Goal: Task Accomplishment & Management: Use online tool/utility

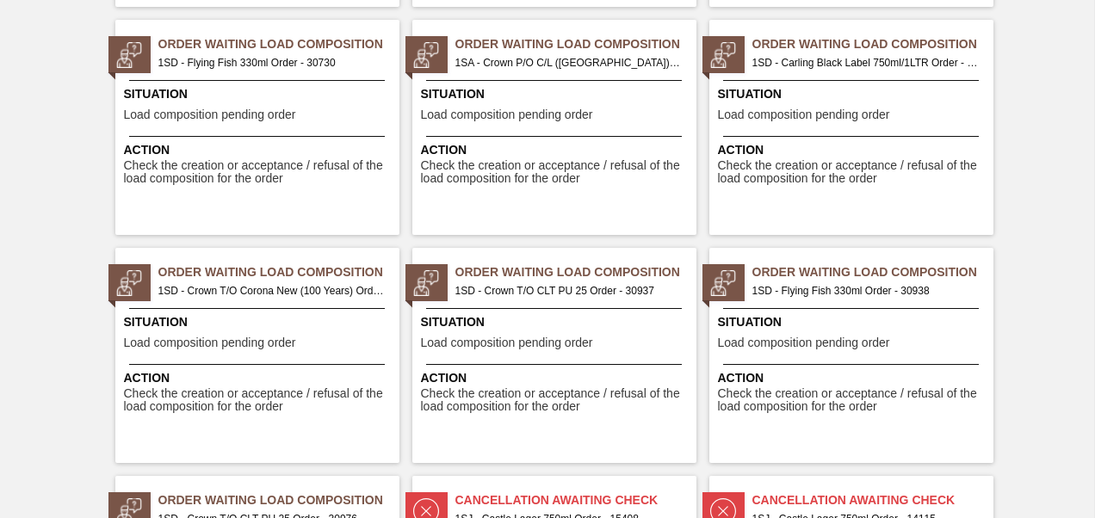
scroll to position [1292, 0]
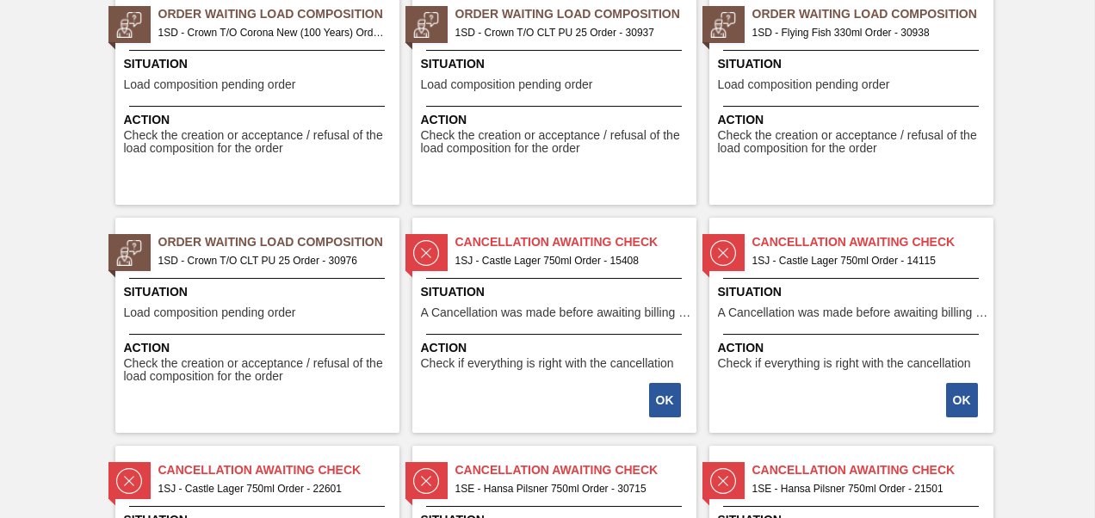
click at [284, 264] on span "1SD - Crown T/O CLT PU 25 Order - 30976" at bounding box center [271, 260] width 227 height 19
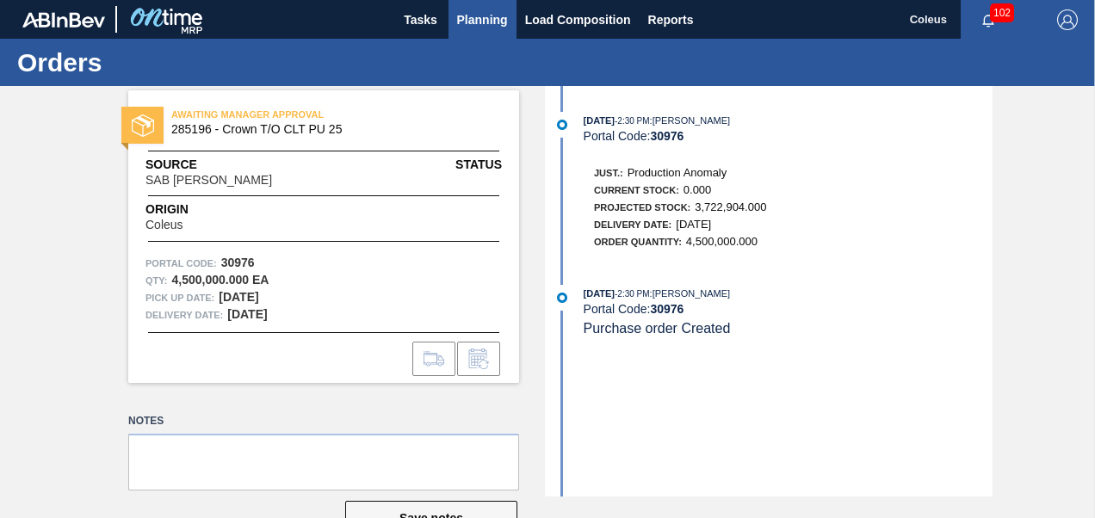
click at [494, 22] on span "Planning" at bounding box center [482, 19] width 51 height 21
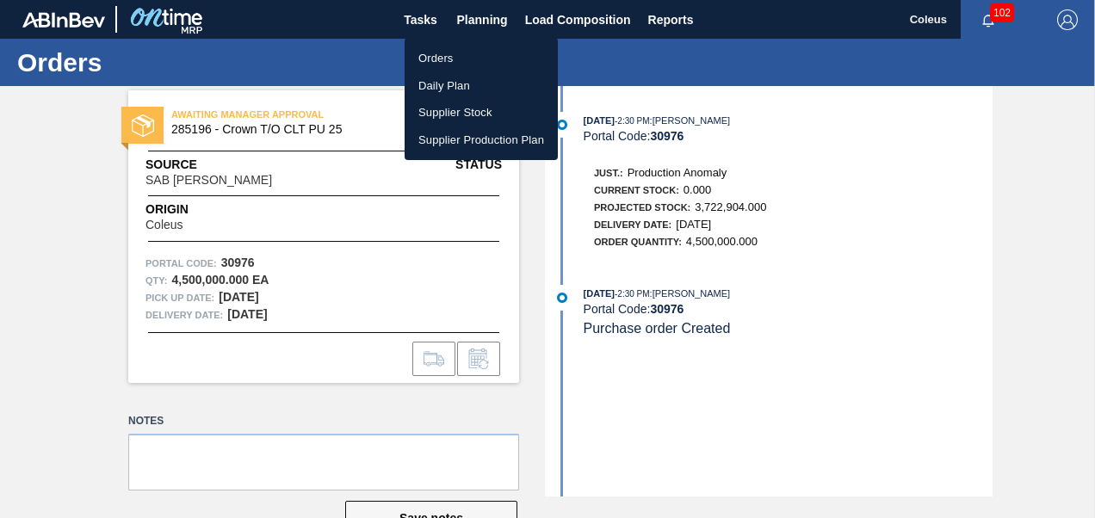
click at [437, 64] on li "Orders" at bounding box center [481, 59] width 153 height 28
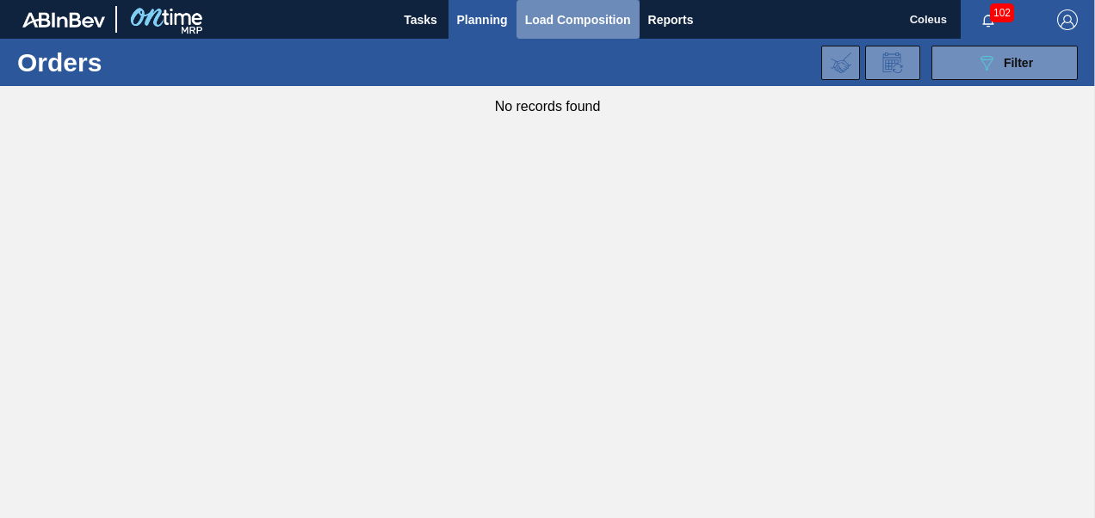
click at [539, 28] on span "Load Composition" at bounding box center [578, 19] width 106 height 21
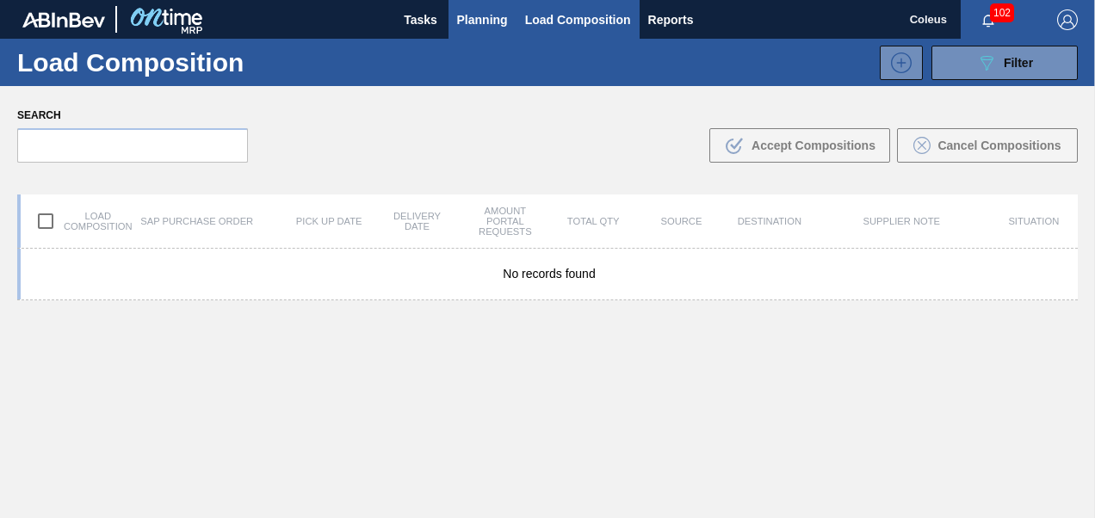
click at [501, 21] on span "Planning" at bounding box center [482, 19] width 51 height 21
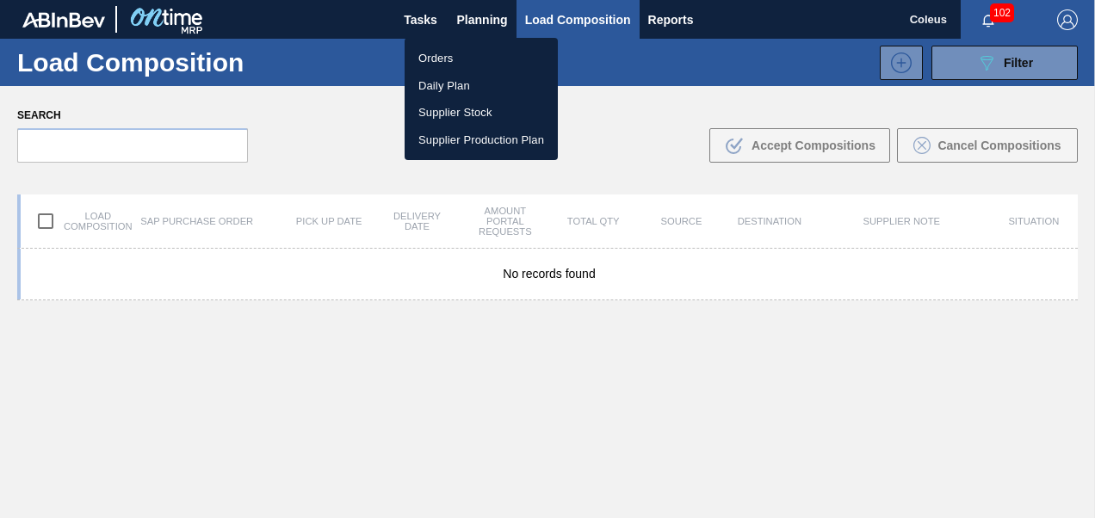
click at [470, 59] on li "Orders" at bounding box center [481, 59] width 153 height 28
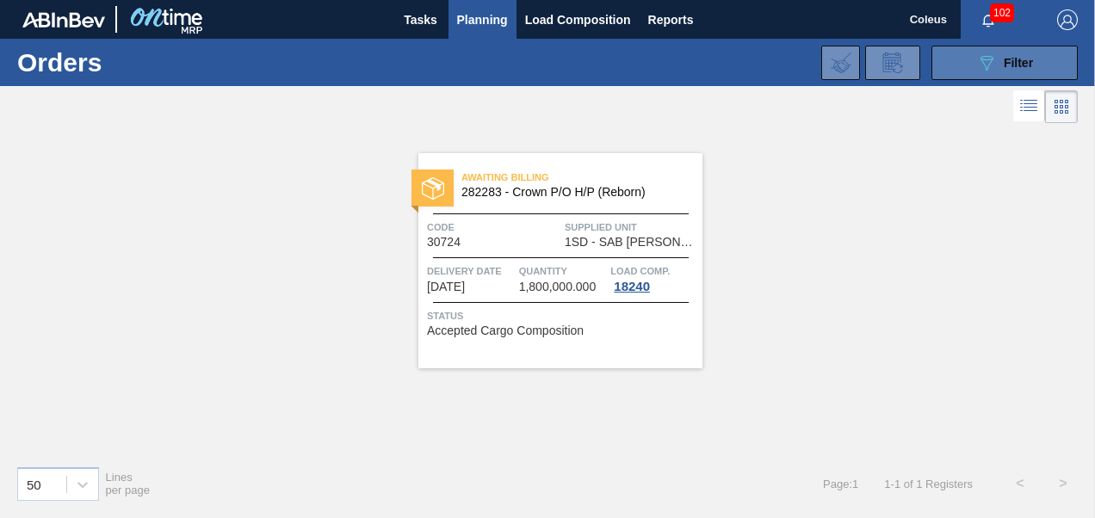
click at [1013, 69] on div "089F7B8B-B2A5-4AFE-B5C0-19BA573D28AC Filter" at bounding box center [1005, 63] width 57 height 21
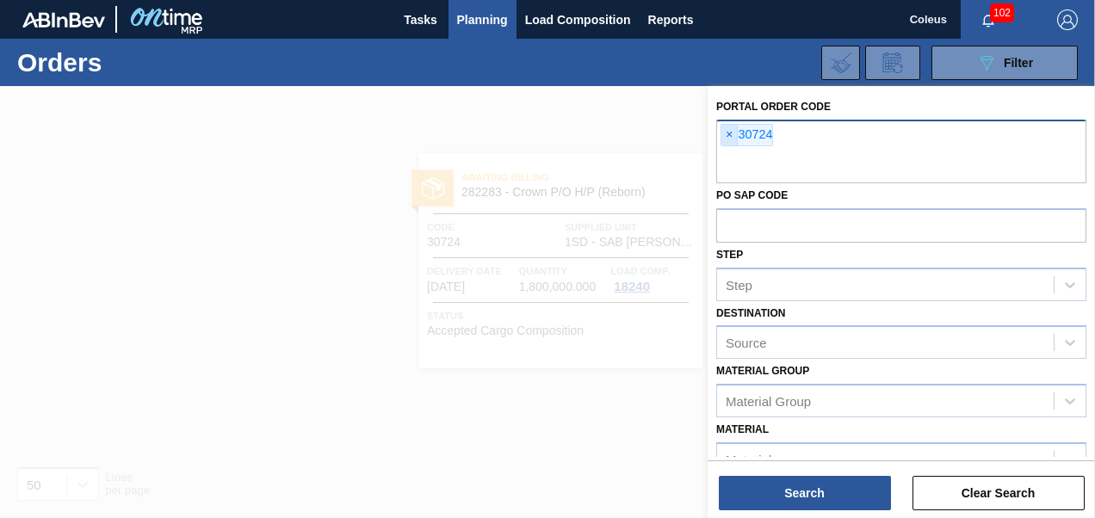
click at [732, 133] on span "×" at bounding box center [730, 135] width 16 height 21
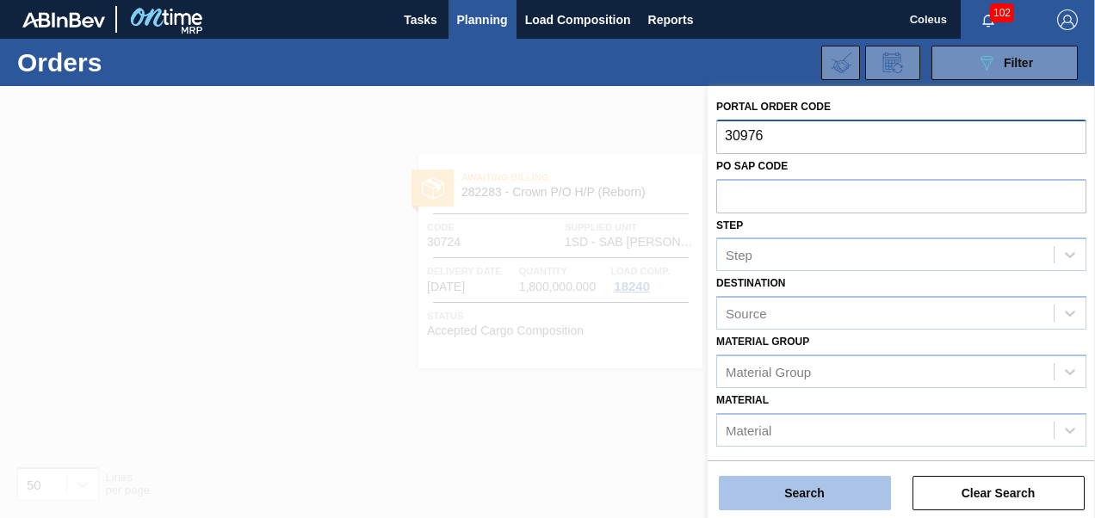
type input "30976"
click at [819, 487] on button "Search" at bounding box center [805, 493] width 172 height 34
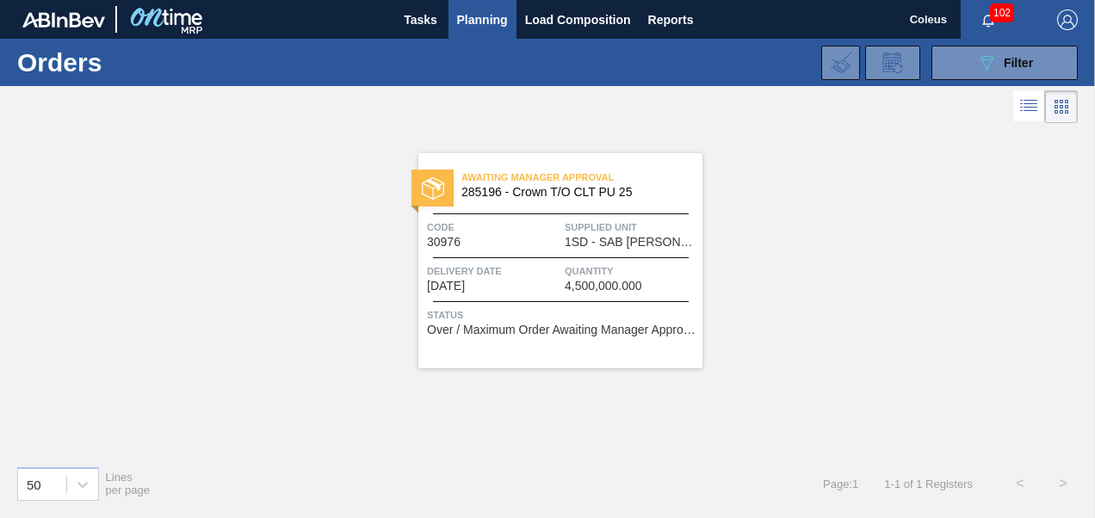
click at [605, 288] on span "4,500,000.000" at bounding box center [604, 286] width 78 height 13
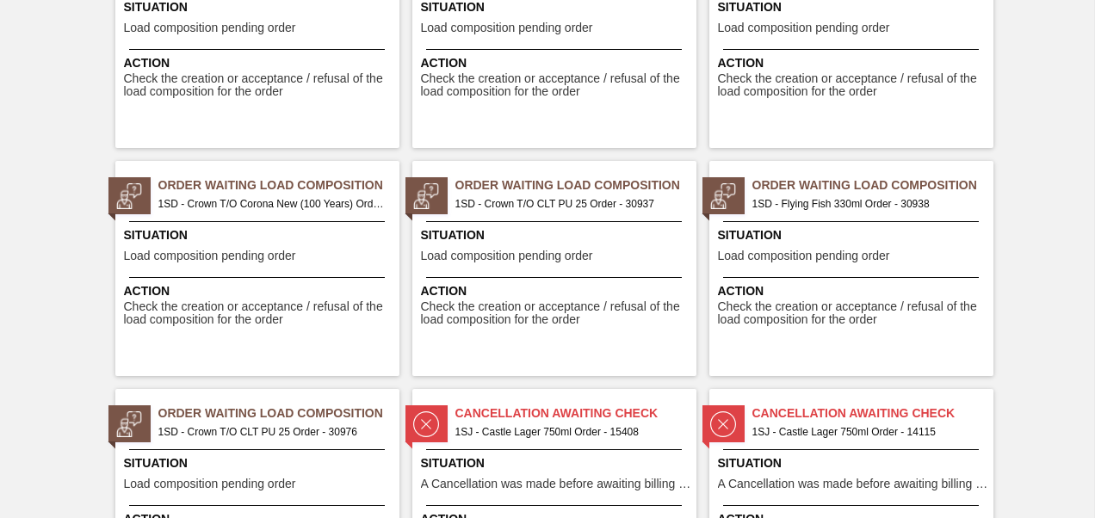
scroll to position [1119, 0]
click at [265, 286] on span "Action" at bounding box center [259, 292] width 271 height 18
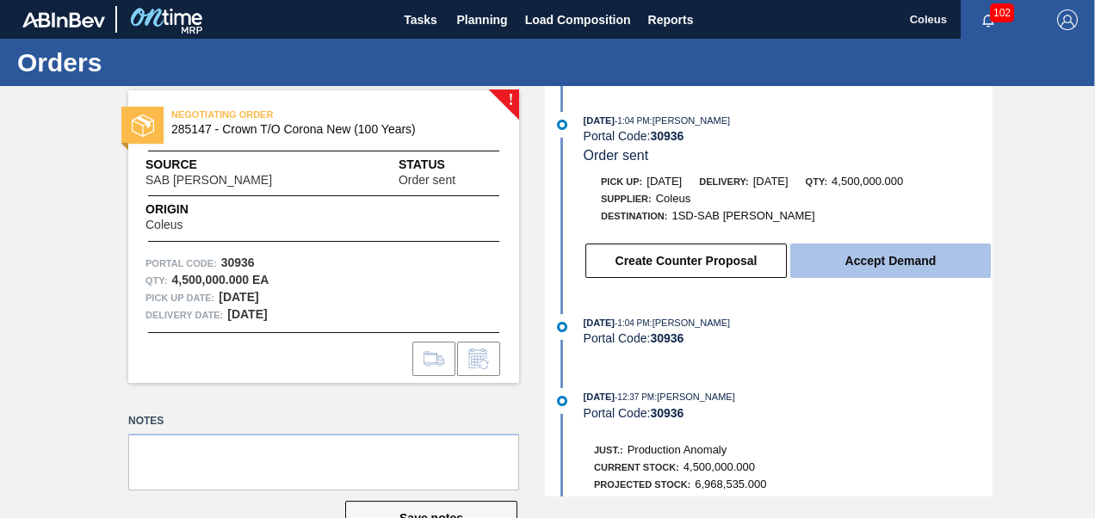
click at [914, 262] on button "Accept Demand" at bounding box center [891, 261] width 201 height 34
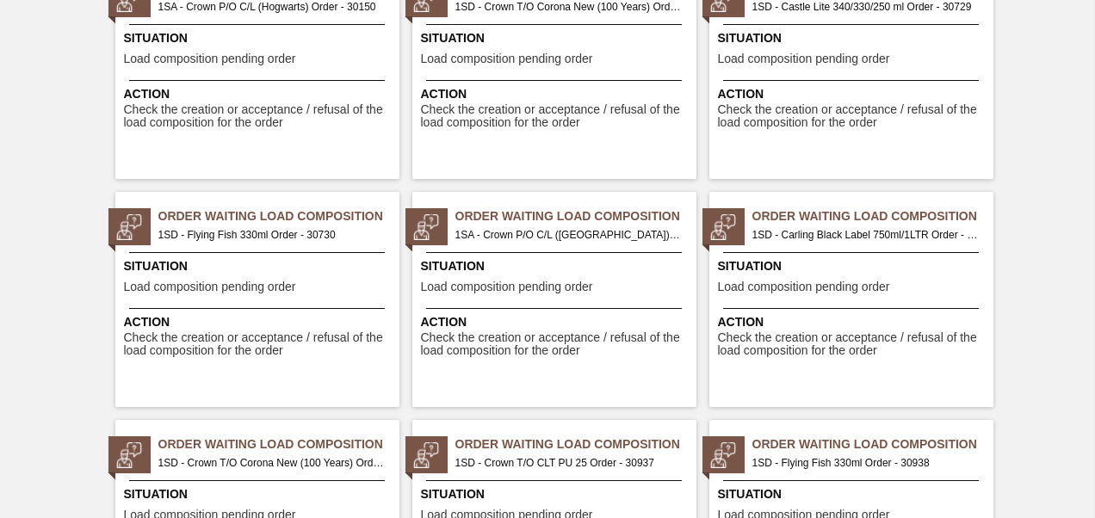
scroll to position [1119, 0]
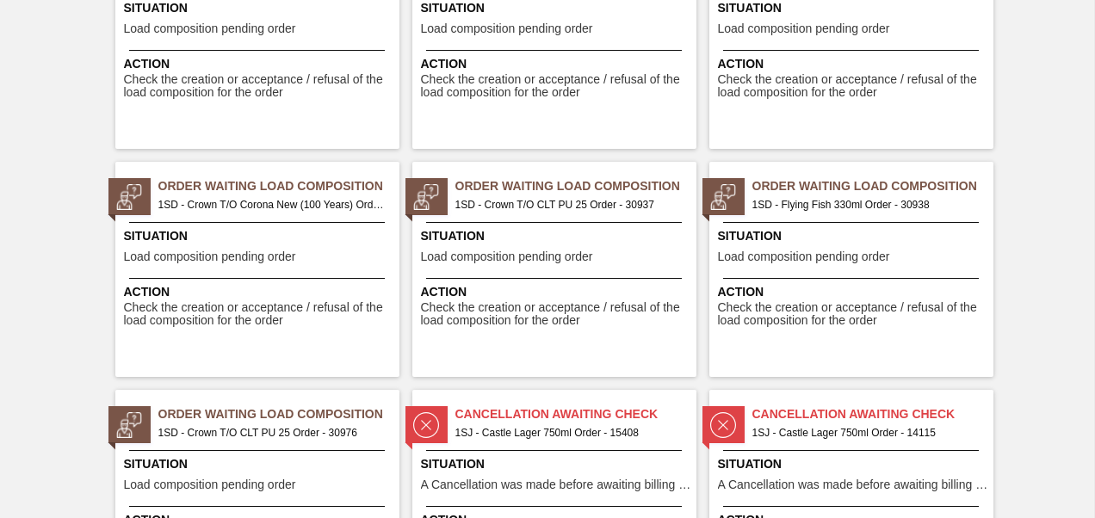
click at [555, 205] on span "1SD - Crown T/O CLT PU 25 Order - 30937" at bounding box center [569, 204] width 227 height 19
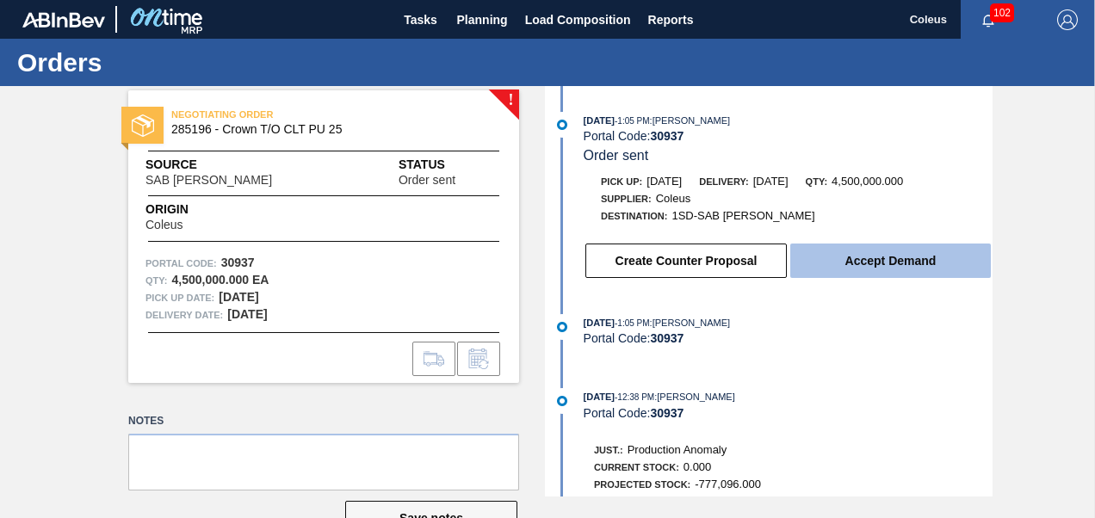
click at [873, 271] on button "Accept Demand" at bounding box center [891, 261] width 201 height 34
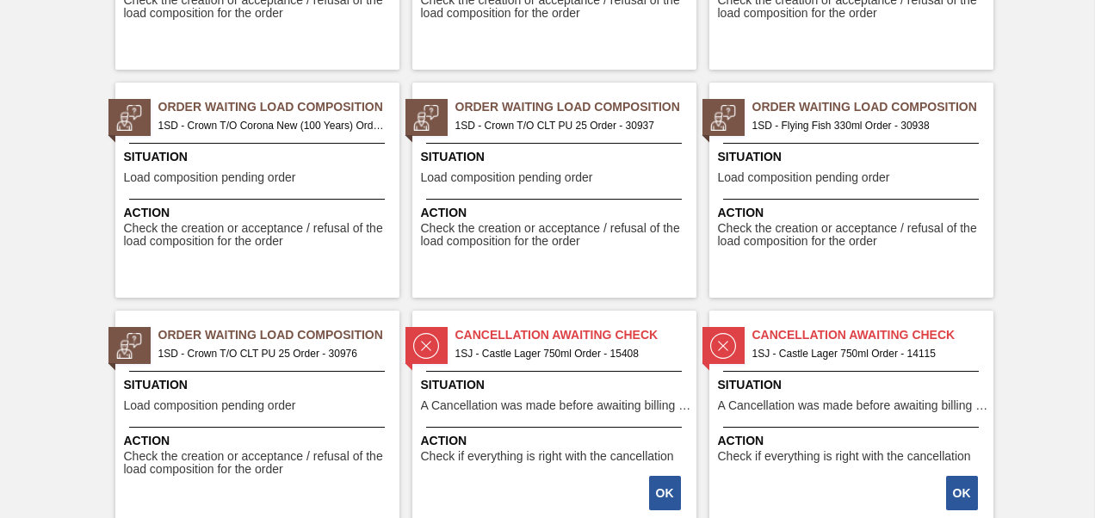
scroll to position [1206, 0]
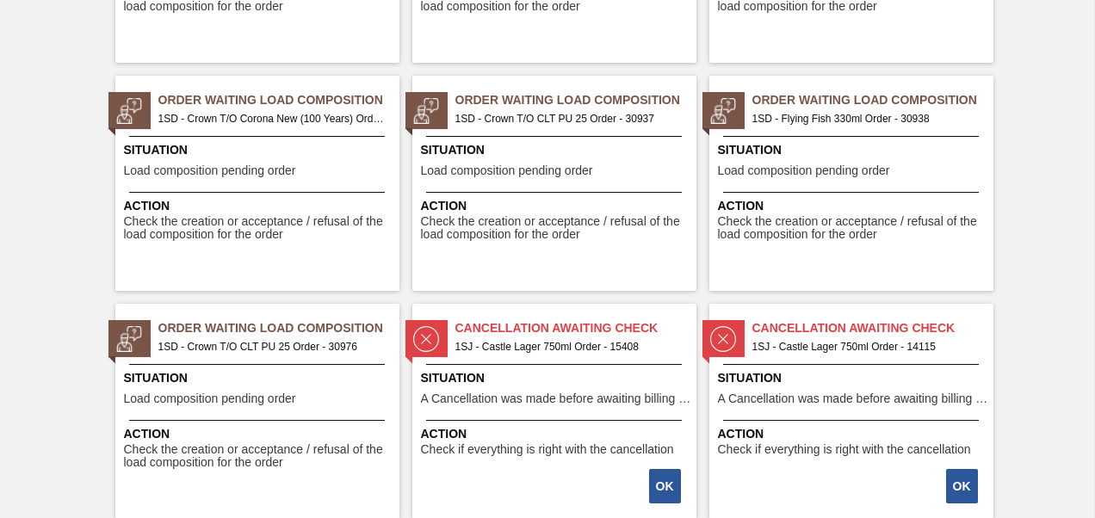
click at [855, 109] on span "Order Waiting Load Composition" at bounding box center [873, 100] width 241 height 18
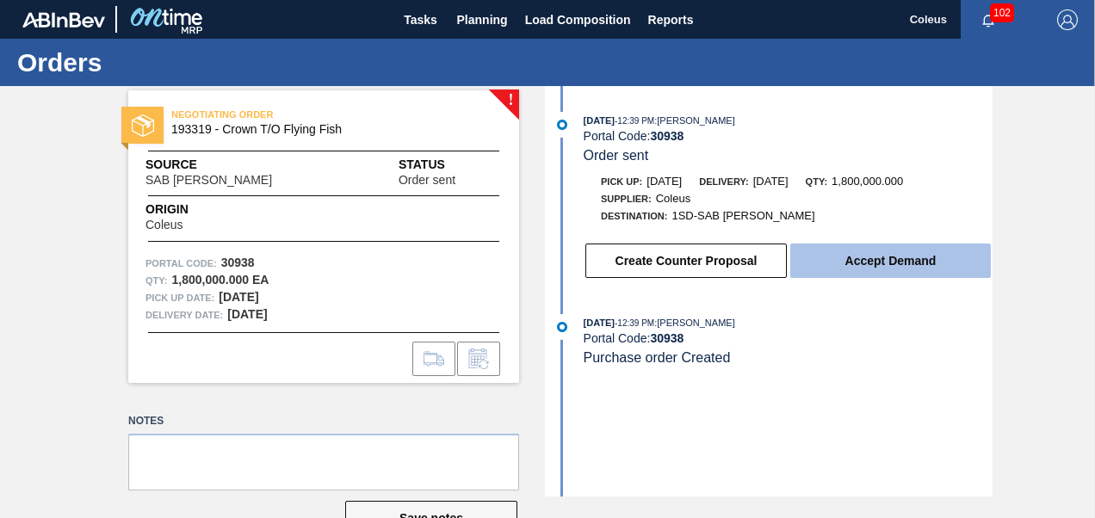
click at [868, 274] on button "Accept Demand" at bounding box center [891, 261] width 201 height 34
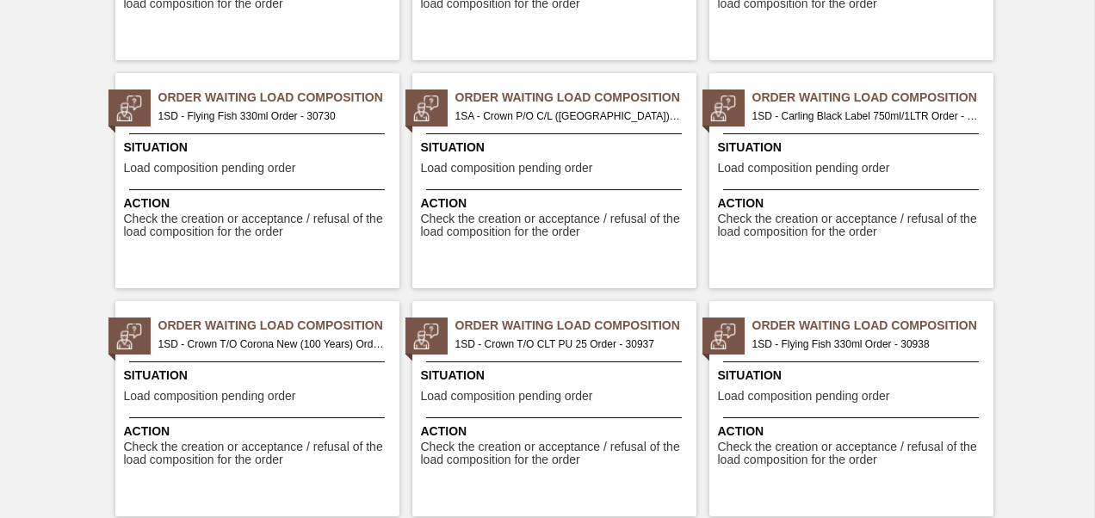
scroll to position [1206, 0]
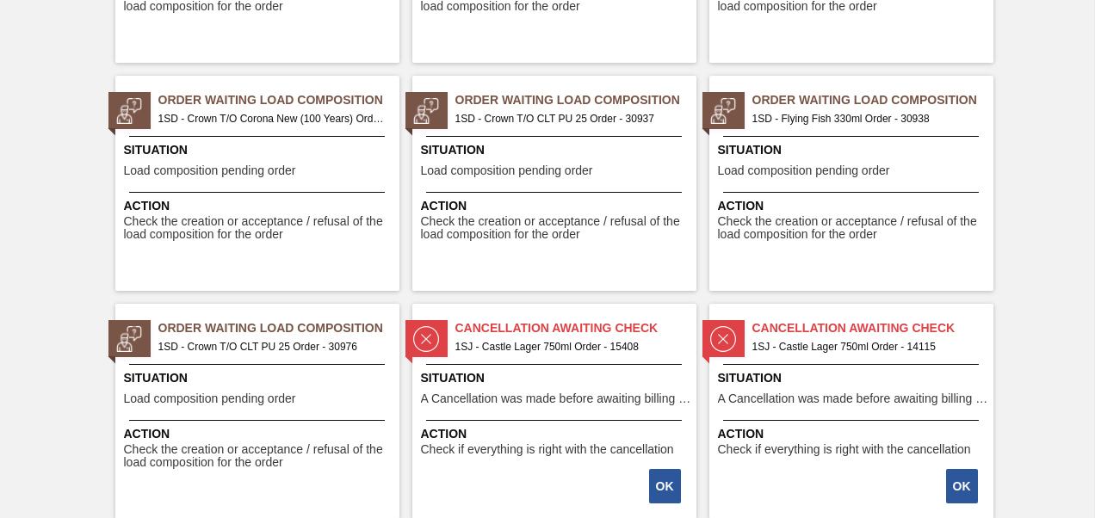
click at [240, 116] on span "1SD - Crown T/O Corona New (100 Years) Order - 30936" at bounding box center [271, 118] width 227 height 19
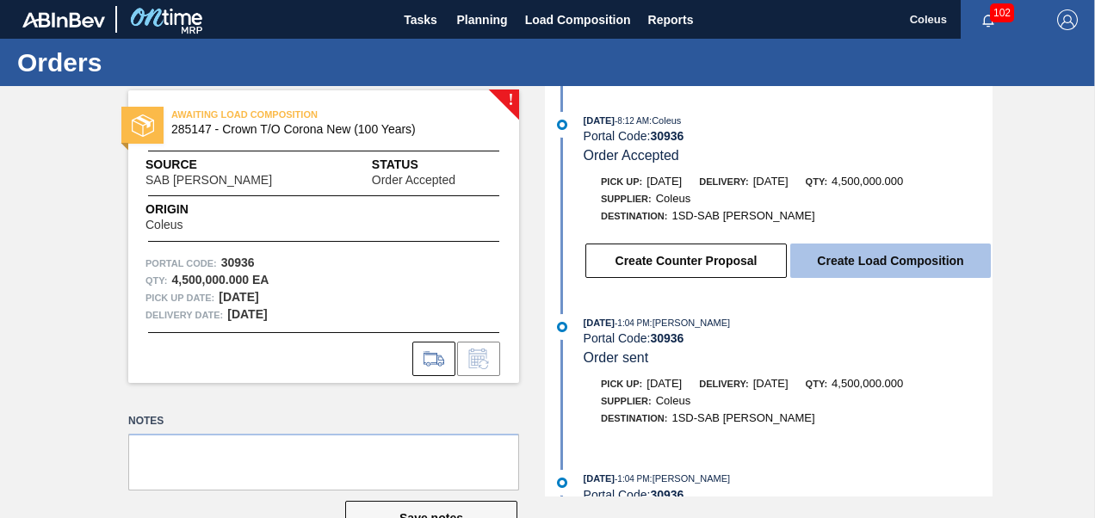
click at [875, 264] on button "Create Load Composition" at bounding box center [891, 261] width 201 height 34
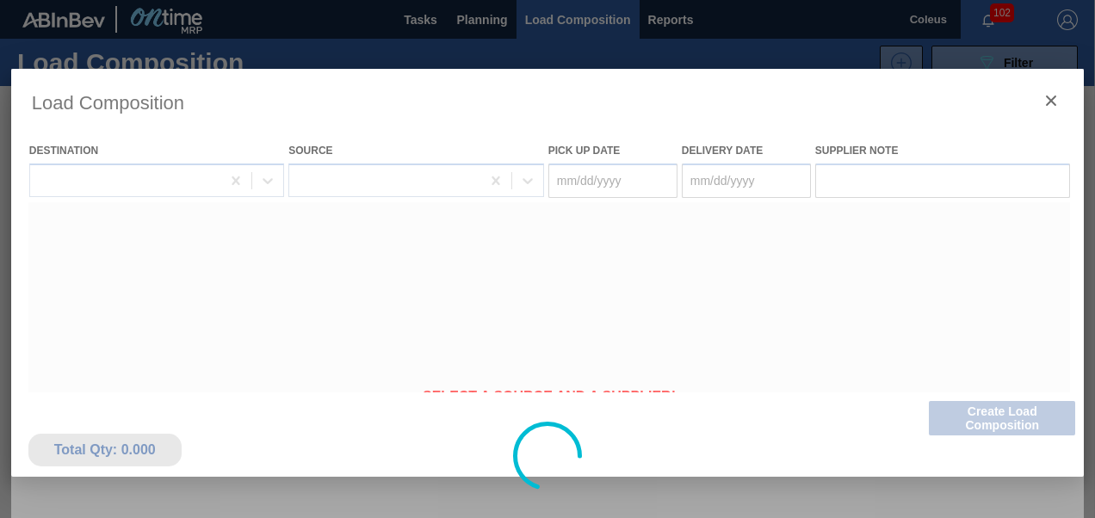
type Date "[DATE]"
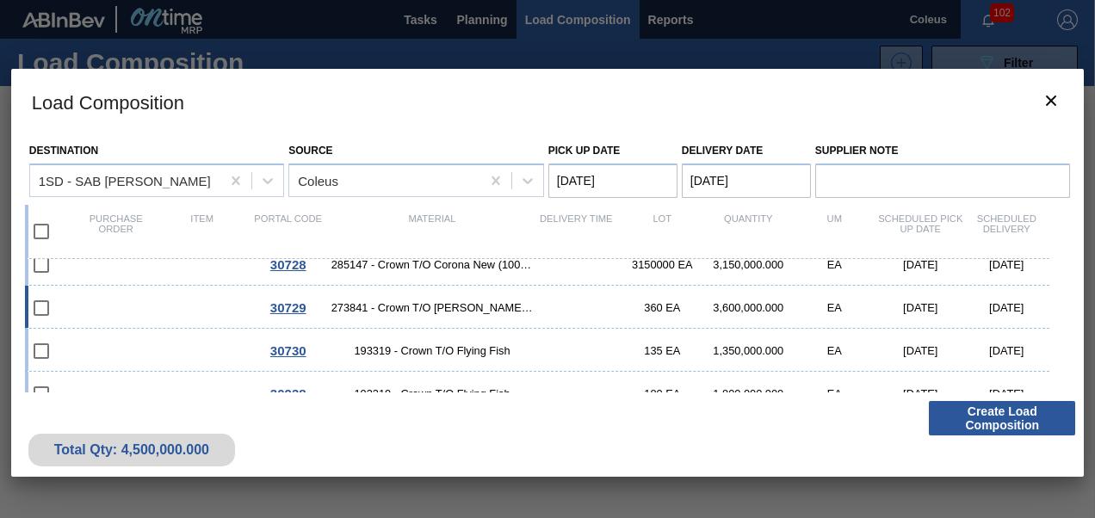
scroll to position [86, 0]
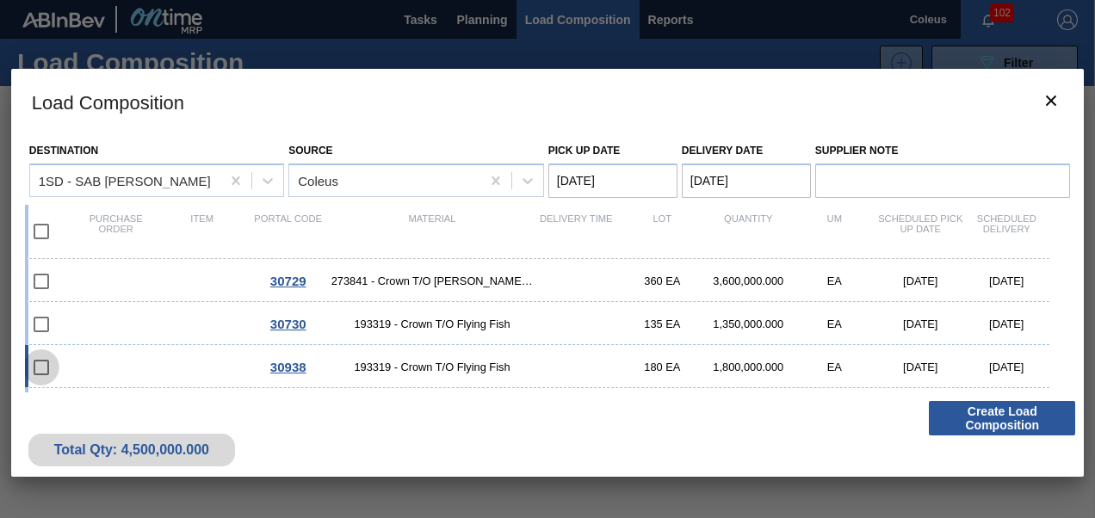
click at [46, 362] on input "checkbox" at bounding box center [41, 368] width 36 height 36
checkbox input "false"
click at [297, 370] on span "30938" at bounding box center [288, 367] width 36 height 15
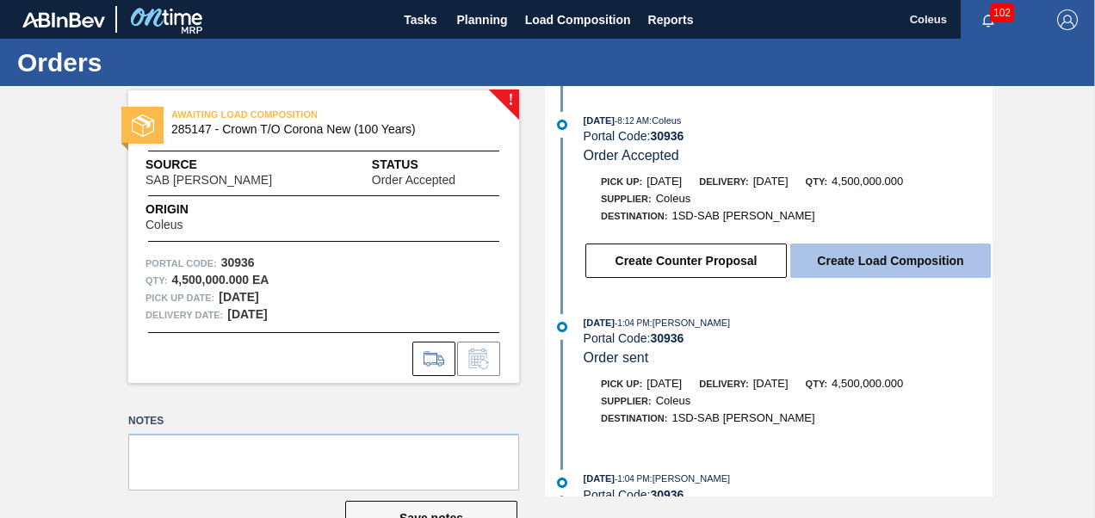
click at [877, 258] on button "Create Load Composition" at bounding box center [891, 261] width 201 height 34
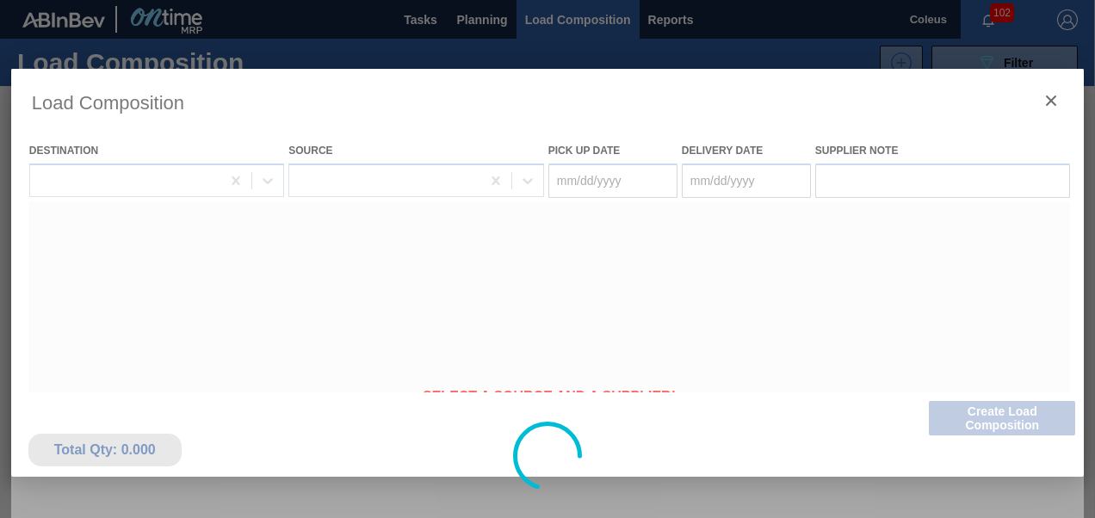
type Date "[DATE]"
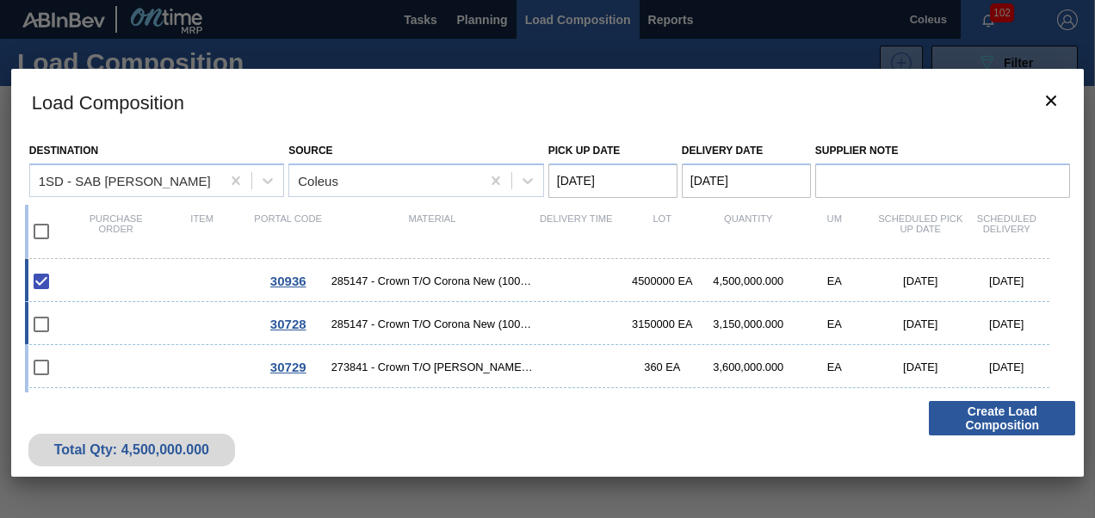
scroll to position [86, 0]
click at [40, 369] on input "checkbox" at bounding box center [41, 368] width 36 height 36
click at [42, 365] on input "checkbox" at bounding box center [41, 368] width 36 height 36
checkbox input "false"
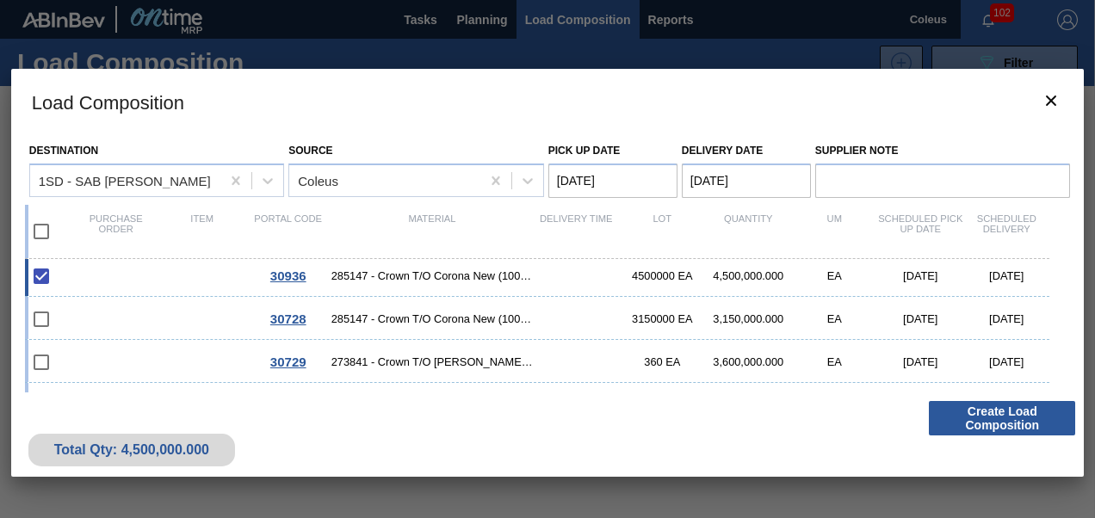
scroll to position [0, 0]
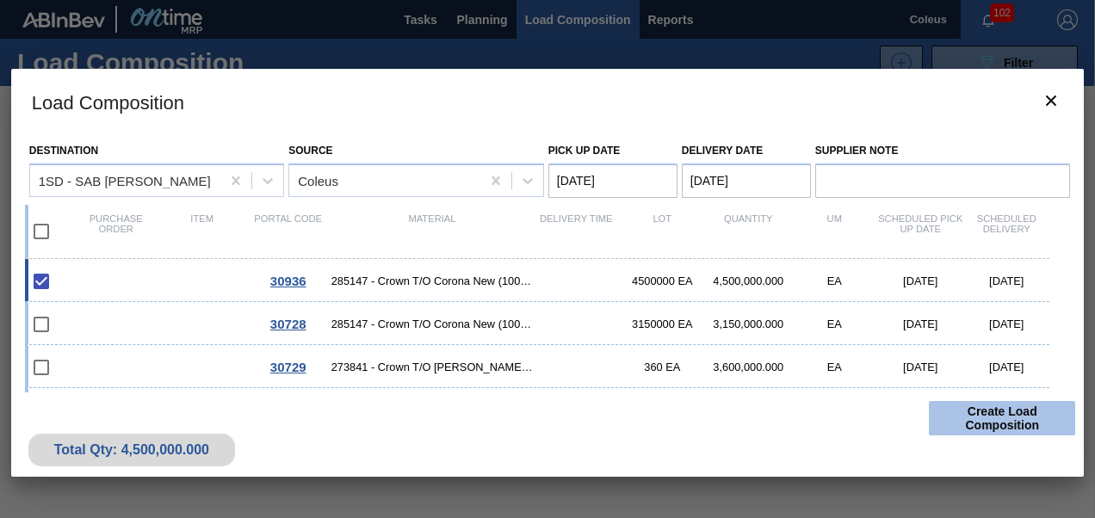
click at [1021, 418] on button "Create Load Composition" at bounding box center [1002, 418] width 146 height 34
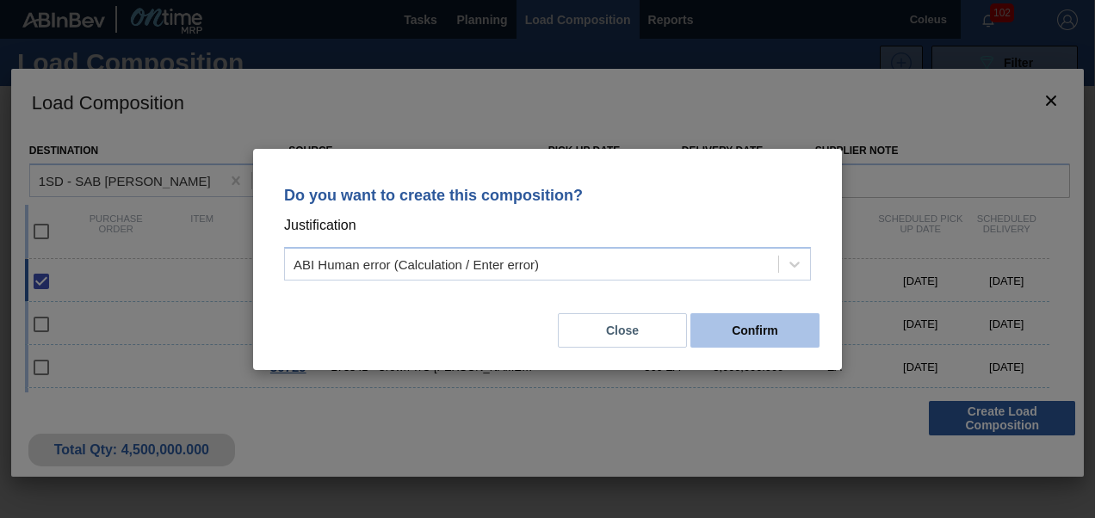
click at [751, 334] on button "Confirm" at bounding box center [755, 330] width 129 height 34
